Goal: Task Accomplishment & Management: Complete application form

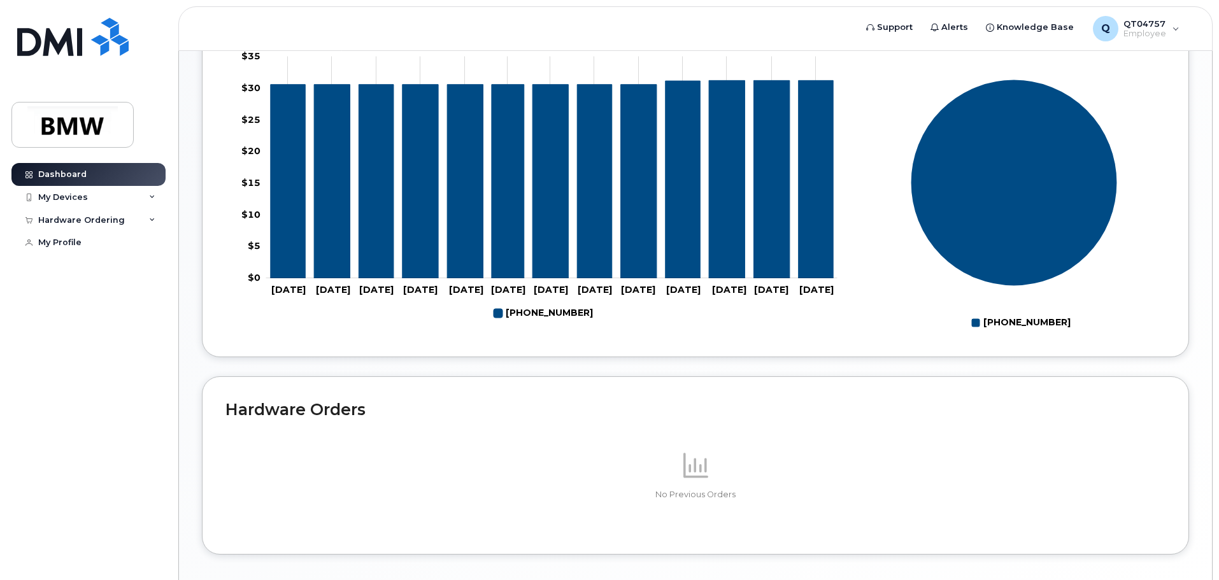
scroll to position [571, 0]
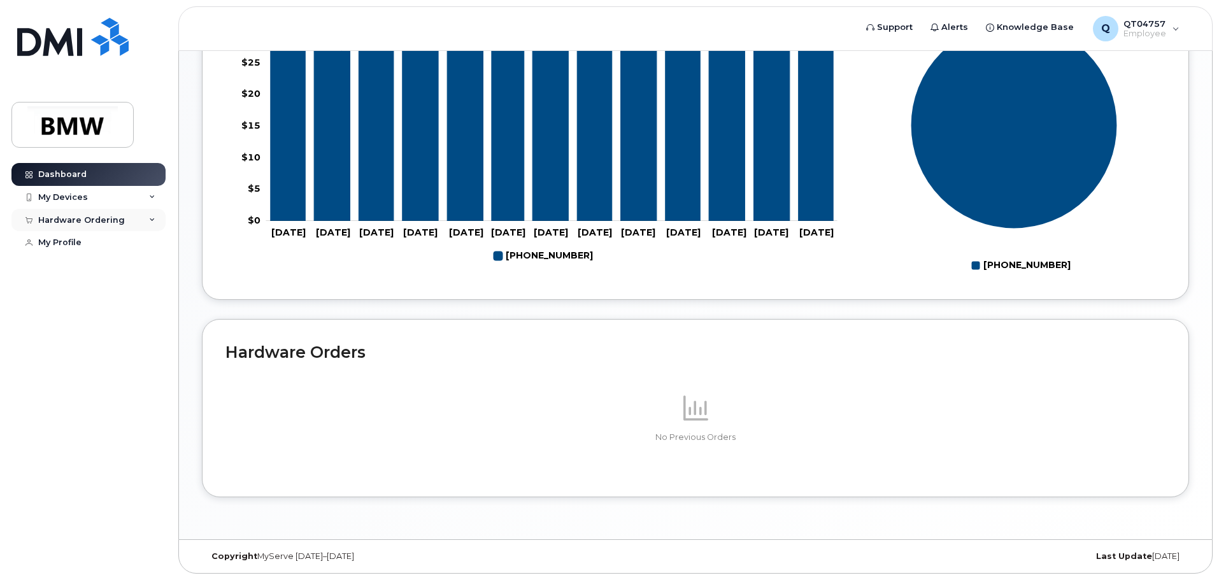
click at [155, 218] on div "Hardware Ordering" at bounding box center [88, 220] width 154 height 23
click at [70, 241] on div "New Order" at bounding box center [68, 242] width 48 height 11
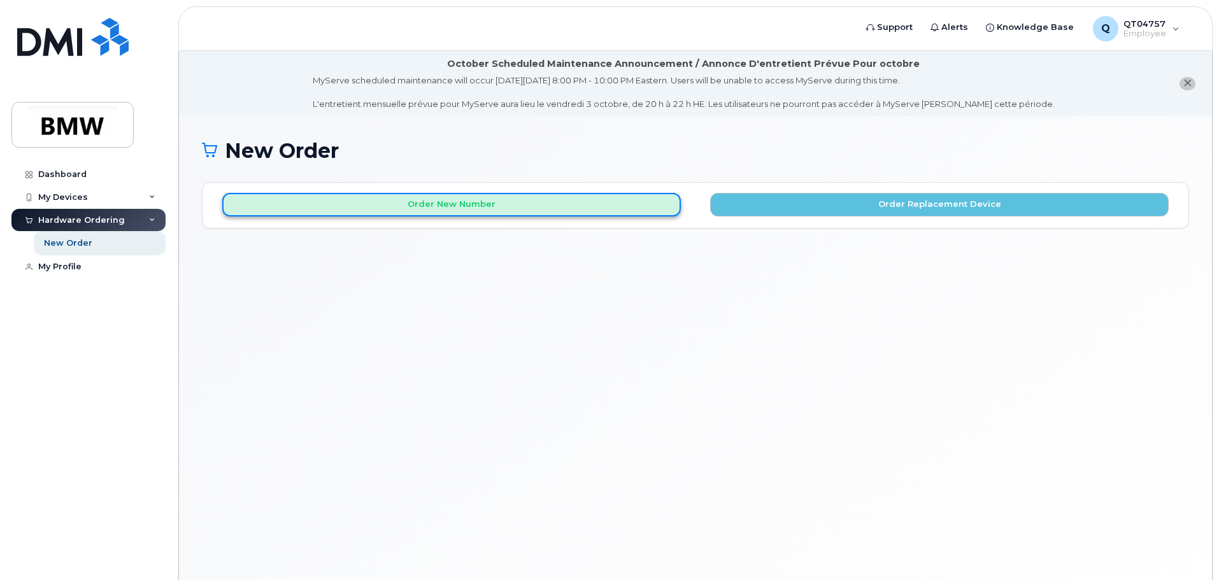
click at [490, 207] on button "Order New Number" at bounding box center [451, 205] width 458 height 24
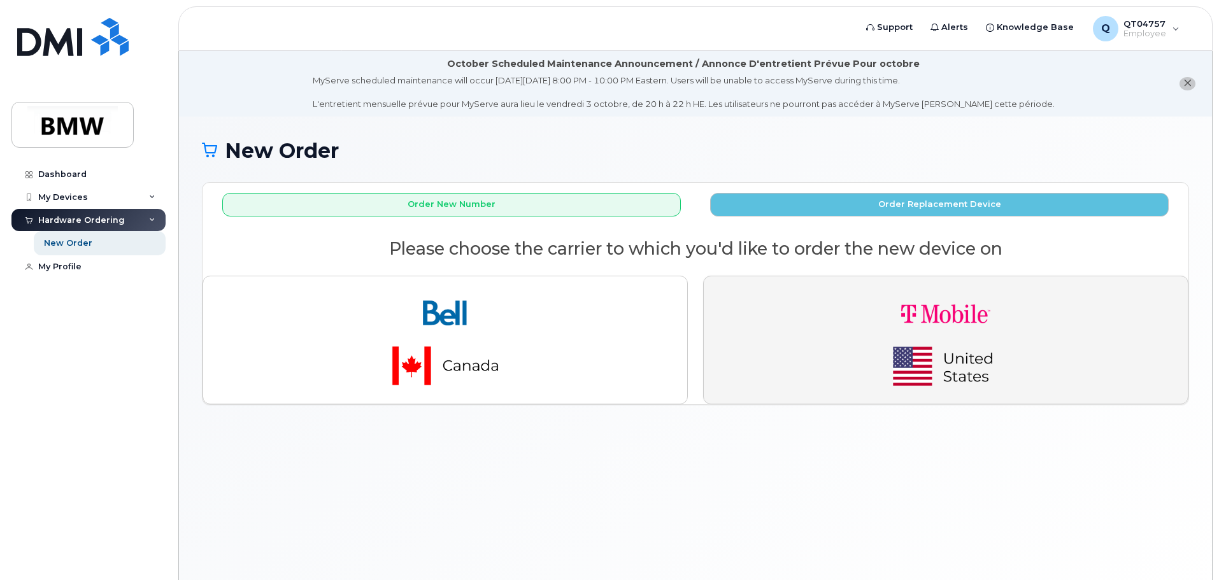
click at [828, 314] on button "button" at bounding box center [945, 340] width 485 height 129
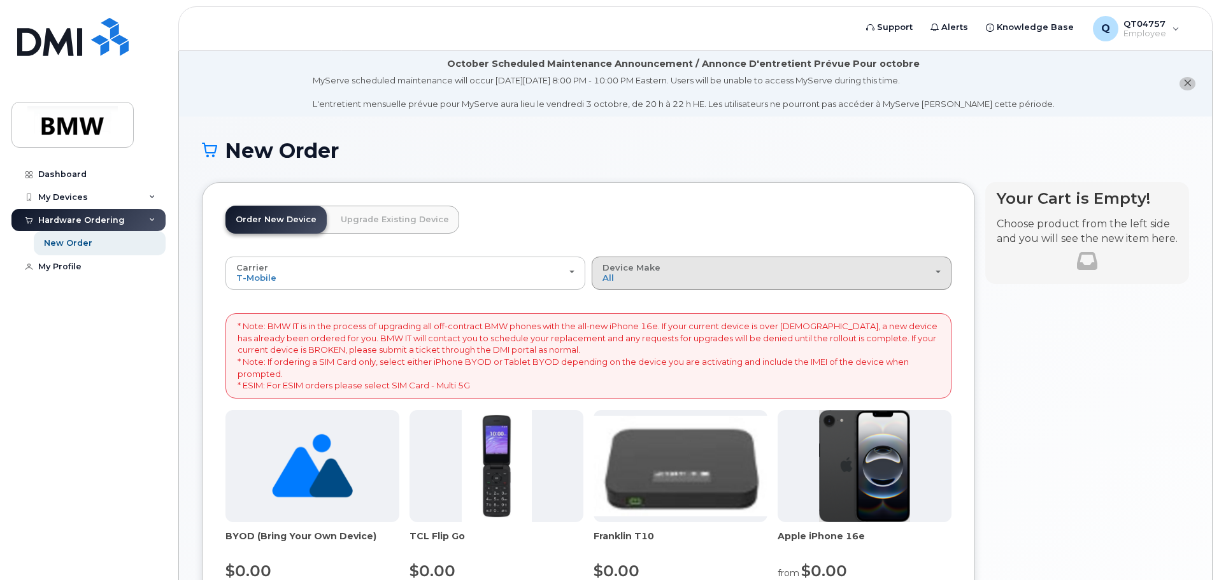
click at [939, 272] on span "button" at bounding box center [937, 272] width 5 height 3
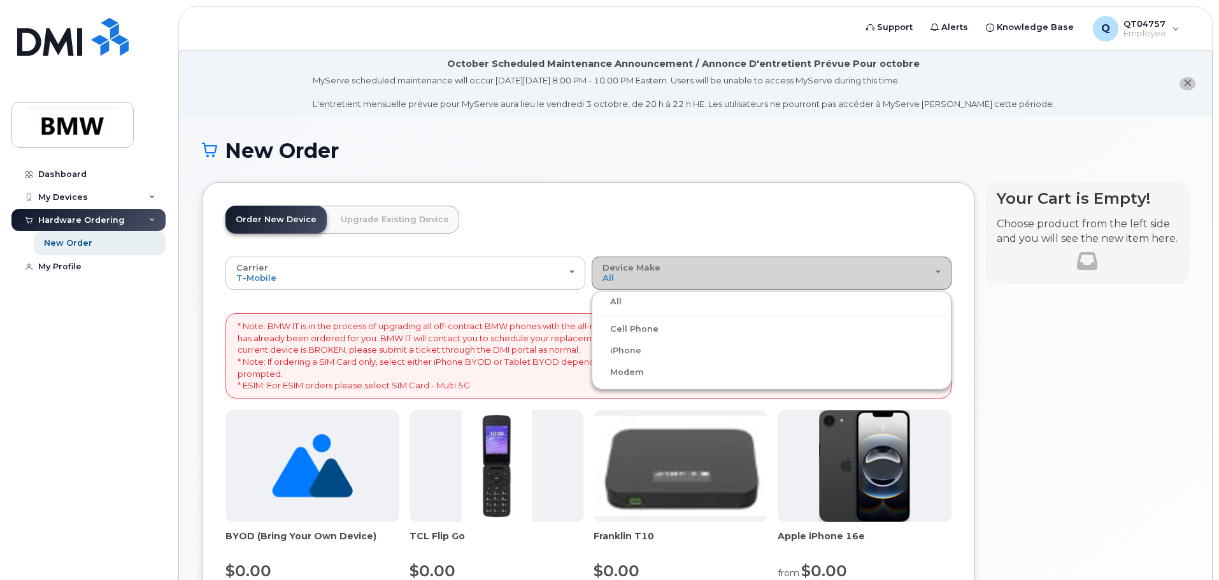
click at [939, 272] on span "button" at bounding box center [937, 272] width 5 height 3
